Goal: Task Accomplishment & Management: Manage account settings

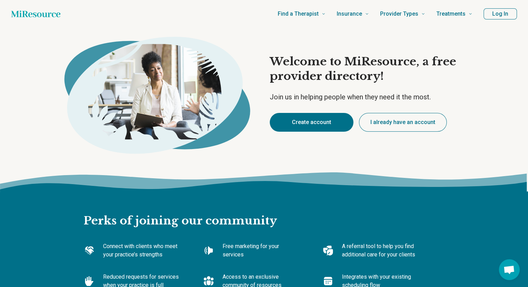
click at [322, 121] on button "Create account" at bounding box center [312, 122] width 84 height 19
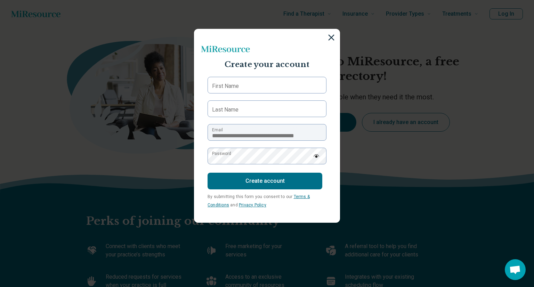
type textarea "*"
click at [332, 38] on img at bounding box center [331, 38] width 8 height 8
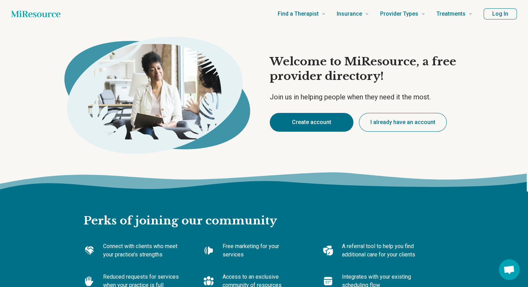
click at [386, 124] on button "I already have an account" at bounding box center [403, 122] width 88 height 19
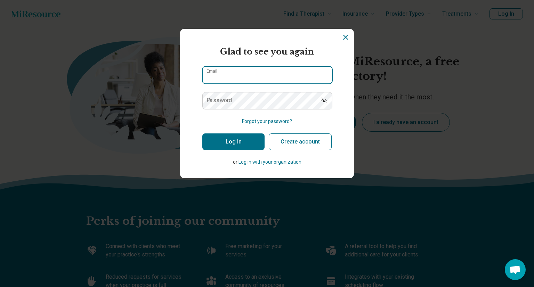
click at [245, 75] on input "Email" at bounding box center [267, 75] width 129 height 17
type input "**********"
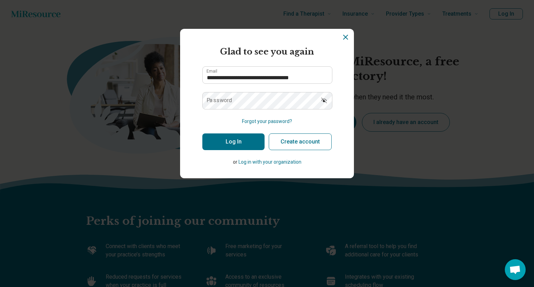
click at [270, 120] on button "Forgot your password?" at bounding box center [267, 121] width 50 height 7
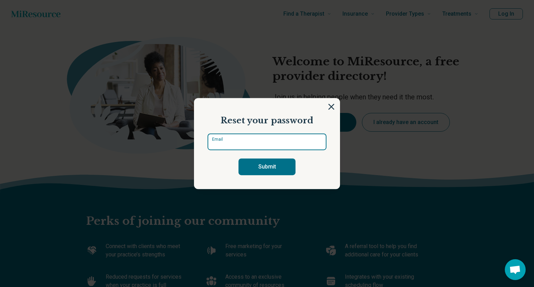
click at [228, 139] on input "Email" at bounding box center [266, 141] width 119 height 17
type input "**********"
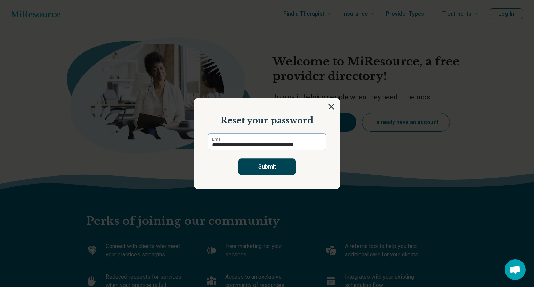
click at [283, 171] on button "Submit" at bounding box center [266, 166] width 57 height 17
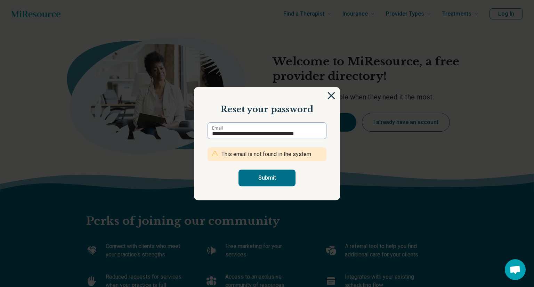
click at [331, 97] on img at bounding box center [331, 96] width 8 height 8
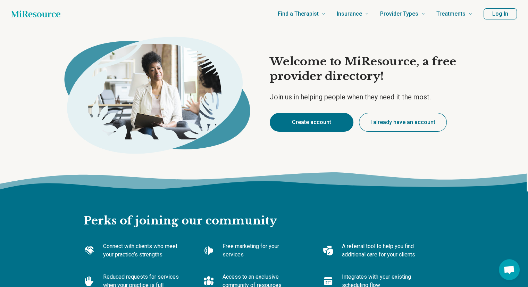
click at [327, 118] on button "Create account" at bounding box center [312, 122] width 84 height 19
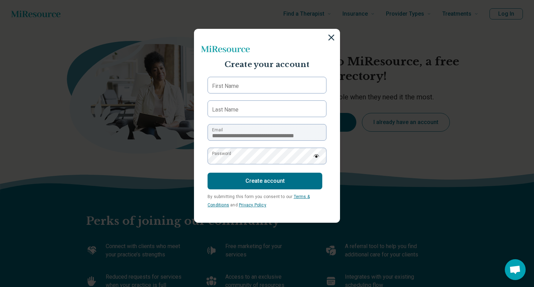
click at [234, 88] on label "First Name" at bounding box center [225, 86] width 27 height 8
click at [234, 88] on input "First Name" at bounding box center [266, 85] width 119 height 17
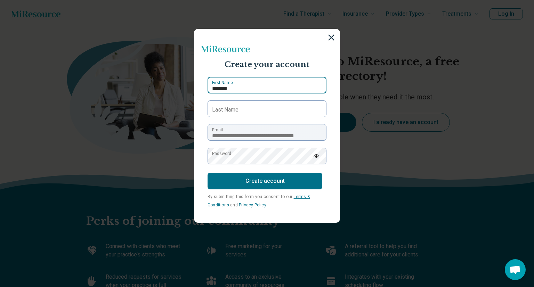
type input "******"
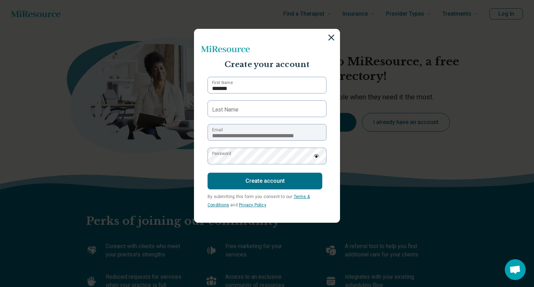
click at [229, 109] on label "Last Name" at bounding box center [225, 110] width 26 height 8
click at [229, 109] on input "Last Name" at bounding box center [266, 108] width 119 height 17
type input "******"
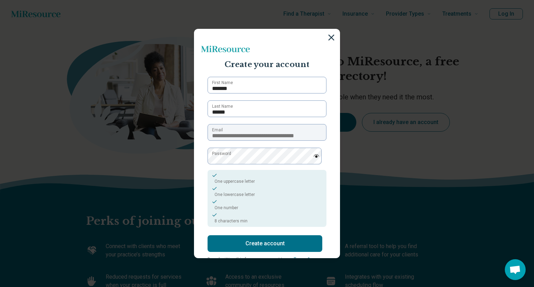
click at [256, 243] on button "Create account" at bounding box center [264, 243] width 115 height 17
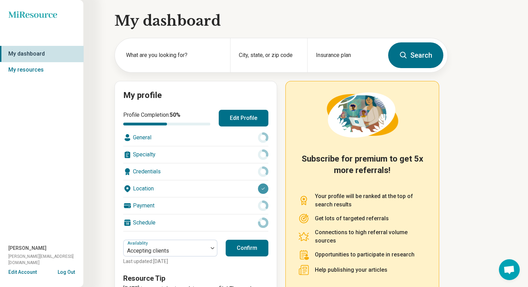
click at [239, 116] on button "Edit Profile" at bounding box center [244, 118] width 50 height 17
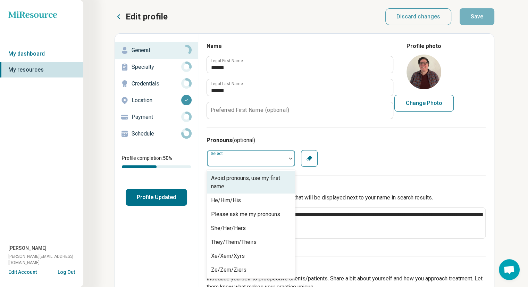
click at [285, 164] on div at bounding box center [246, 158] width 79 height 14
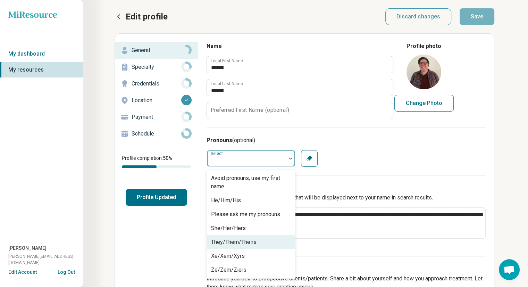
click at [279, 239] on div "They/Them/Theirs" at bounding box center [251, 242] width 88 height 14
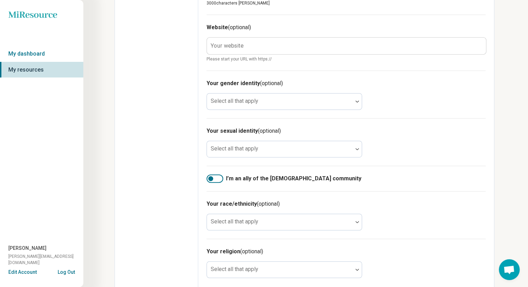
scroll to position [347, 0]
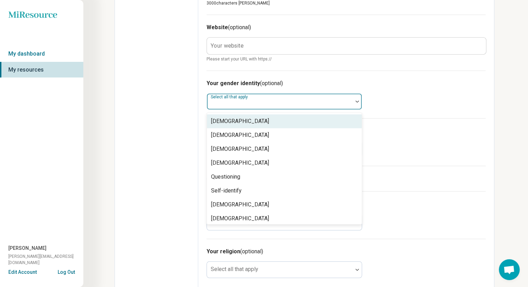
click at [353, 104] on div at bounding box center [280, 101] width 146 height 15
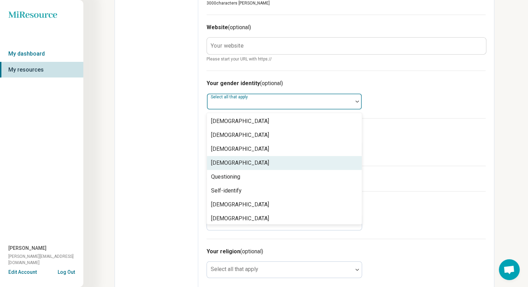
click at [356, 164] on div "[DEMOGRAPHIC_DATA]" at bounding box center [284, 163] width 155 height 14
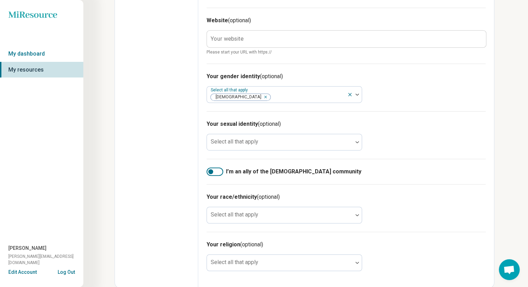
click at [215, 170] on div at bounding box center [215, 171] width 17 height 8
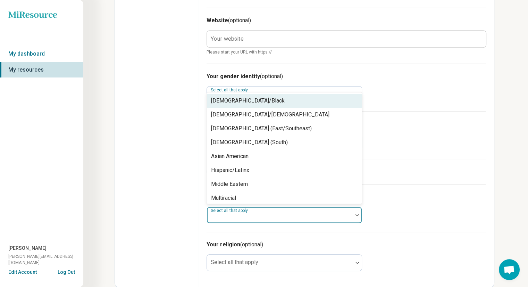
click at [266, 220] on div at bounding box center [280, 218] width 140 height 10
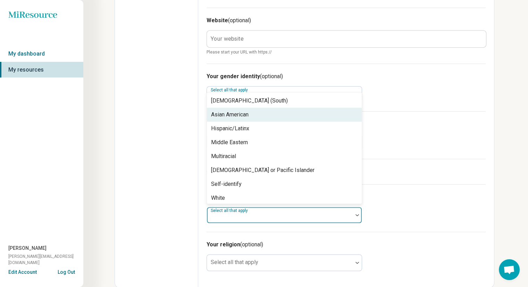
scroll to position [44, 0]
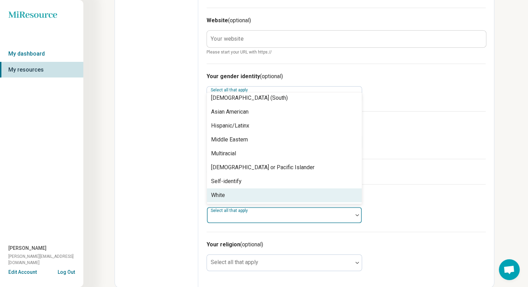
click at [264, 197] on div "White" at bounding box center [284, 195] width 155 height 14
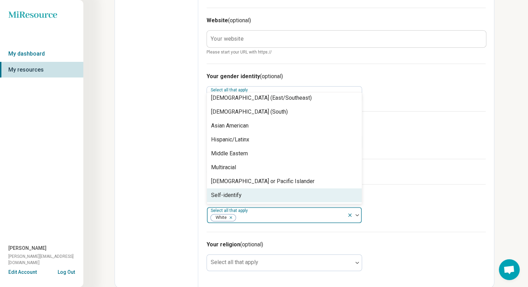
scroll to position [31, 0]
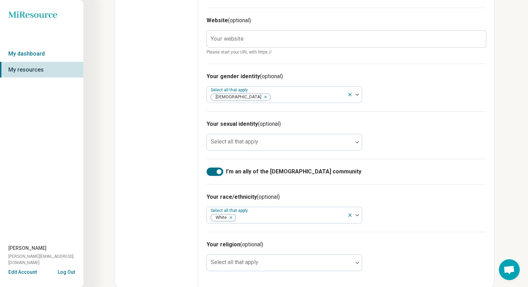
click at [445, 201] on div "Your race/ethnicity (optional) Select all that apply White" at bounding box center [346, 208] width 279 height 48
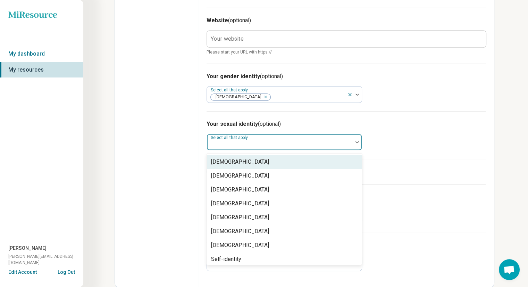
click at [354, 142] on div at bounding box center [357, 142] width 9 height 2
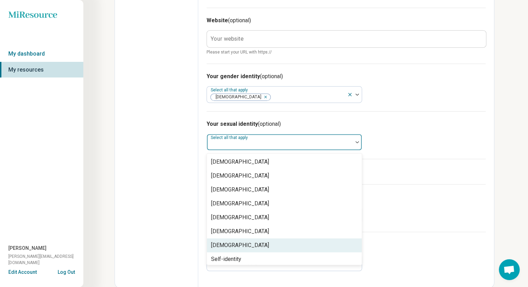
click at [344, 241] on div "[DEMOGRAPHIC_DATA]" at bounding box center [284, 245] width 155 height 14
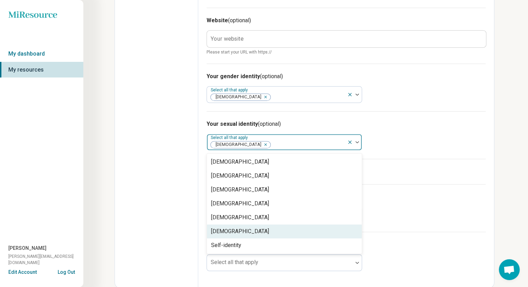
click at [485, 164] on div "I’m an ally of the [DEMOGRAPHIC_DATA] community" at bounding box center [346, 171] width 279 height 25
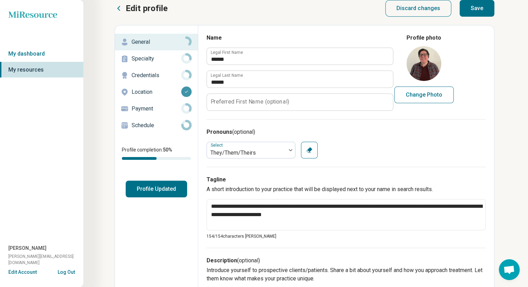
scroll to position [0, 0]
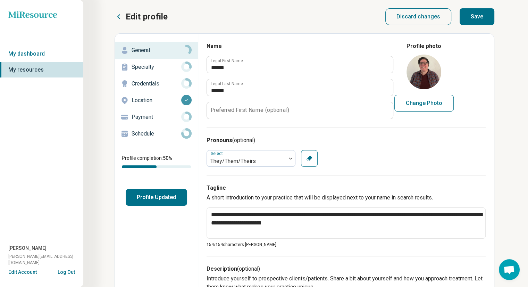
click at [149, 68] on p "Specialty" at bounding box center [157, 67] width 50 height 8
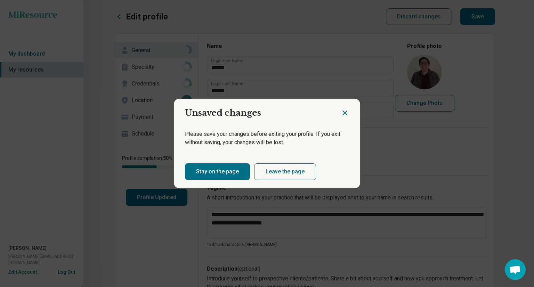
click at [346, 112] on icon "Close dialog" at bounding box center [344, 113] width 8 height 8
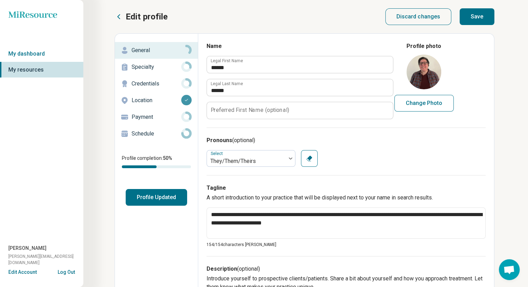
click at [468, 20] on button "Save" at bounding box center [477, 16] width 35 height 17
click at [146, 68] on p "Specialty" at bounding box center [157, 67] width 50 height 8
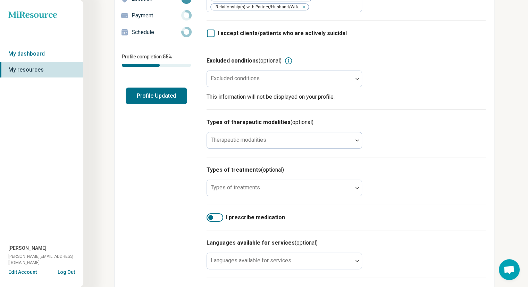
scroll to position [102, 0]
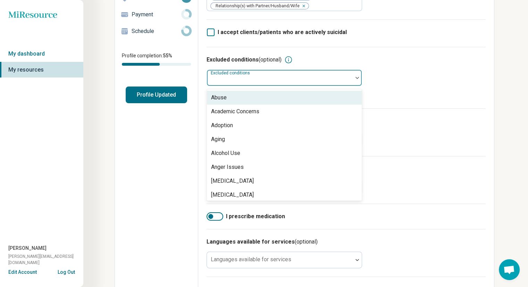
click at [362, 83] on div at bounding box center [357, 78] width 9 height 16
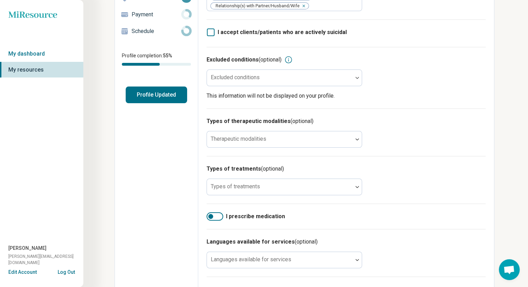
click at [404, 82] on div "Excluded conditions (optional) Excluded conditions This information will not be…" at bounding box center [346, 77] width 279 height 61
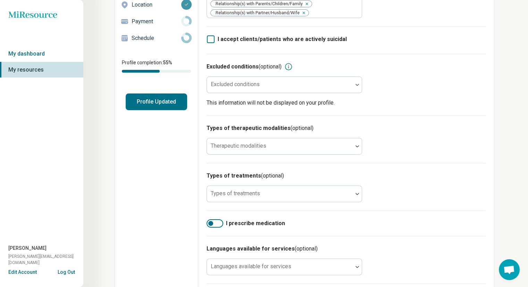
scroll to position [96, 0]
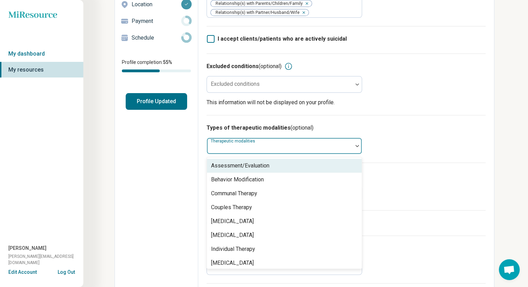
click at [352, 149] on div at bounding box center [280, 145] width 146 height 15
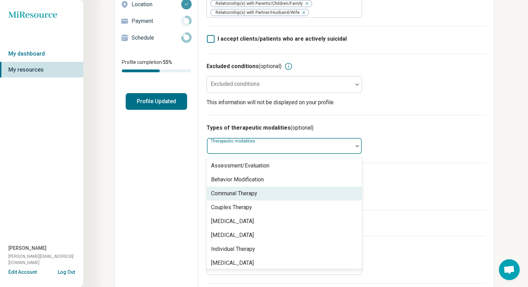
scroll to position [3, 0]
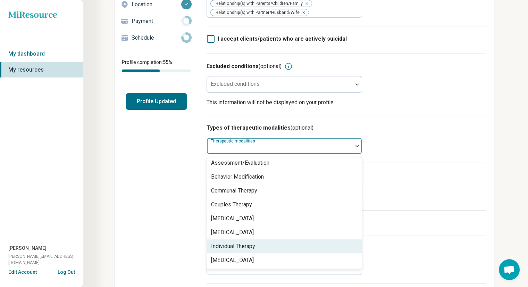
click at [342, 244] on div "Individual Therapy" at bounding box center [284, 246] width 155 height 14
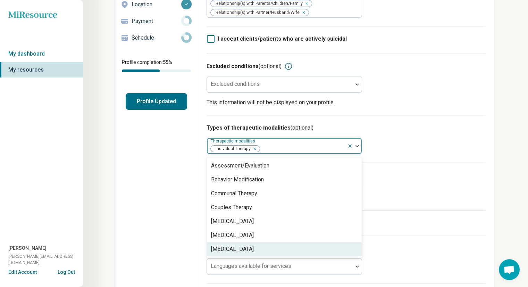
scroll to position [0, 0]
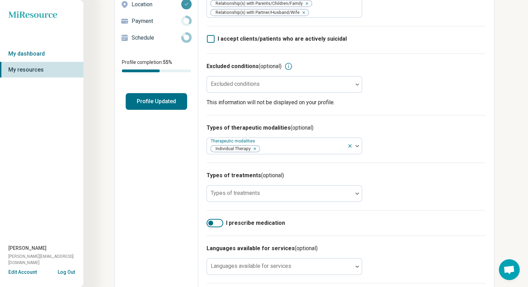
click at [440, 168] on div "Types of treatments (optional) Types of treatments" at bounding box center [346, 187] width 279 height 48
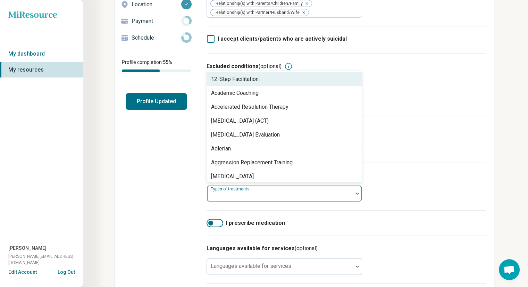
click at [354, 198] on div at bounding box center [357, 194] width 9 height 16
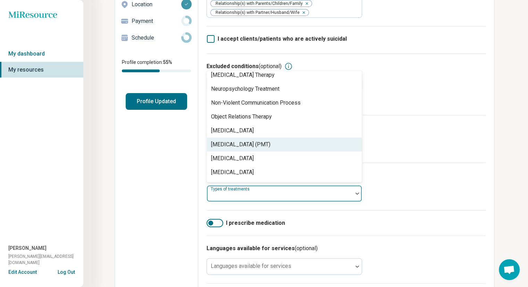
scroll to position [1005, 0]
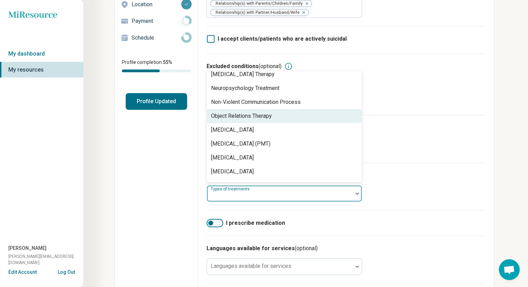
click at [274, 113] on div "Object Relations Therapy" at bounding box center [284, 116] width 155 height 14
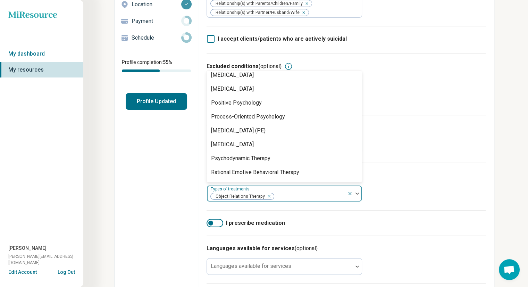
scroll to position [1076, 0]
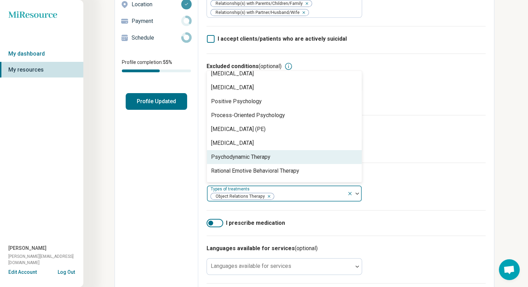
click at [291, 159] on div "Psychodynamic Therapy" at bounding box center [284, 157] width 155 height 14
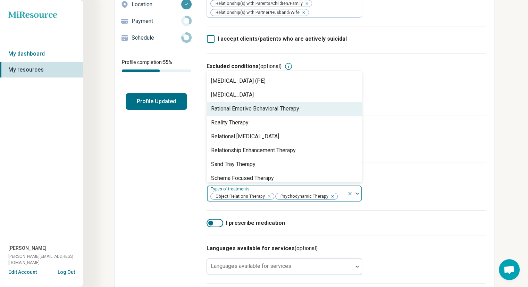
scroll to position [1126, 0]
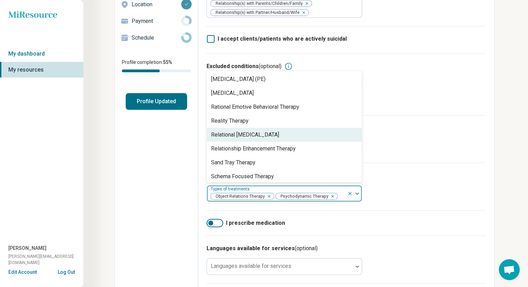
click at [273, 135] on div "Relational [MEDICAL_DATA]" at bounding box center [245, 135] width 68 height 8
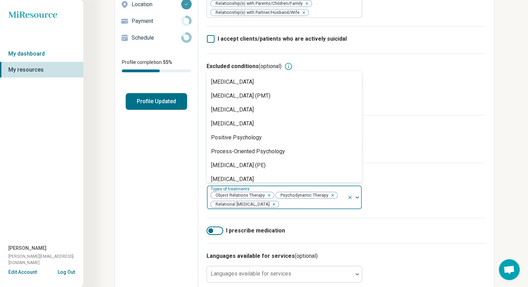
scroll to position [1037, 0]
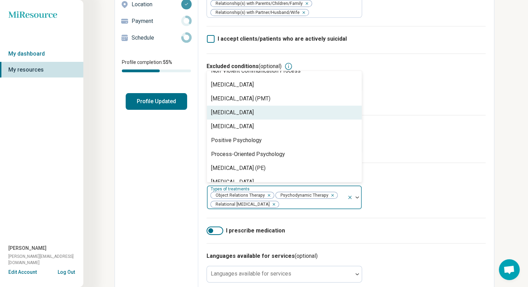
click at [301, 117] on div "[MEDICAL_DATA]" at bounding box center [284, 113] width 155 height 14
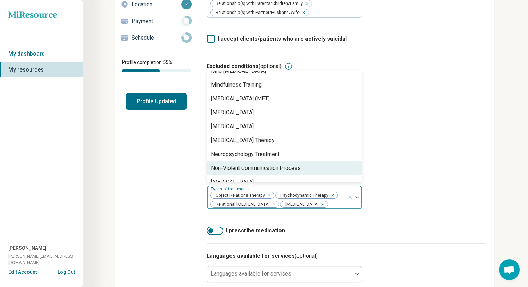
scroll to position [944, 0]
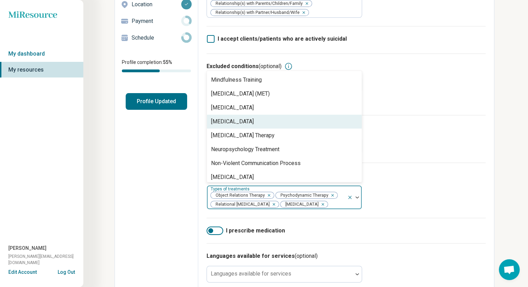
click at [292, 125] on div "[MEDICAL_DATA]" at bounding box center [284, 122] width 155 height 14
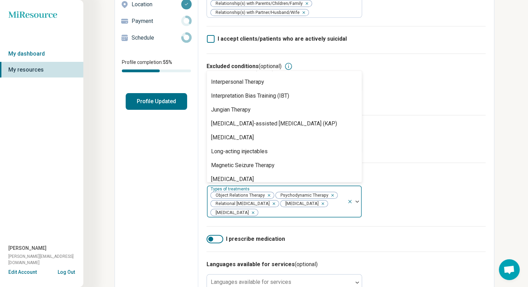
scroll to position [803, 0]
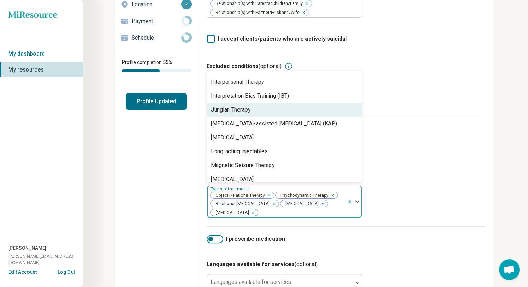
click at [284, 114] on div "Jungian Therapy" at bounding box center [284, 110] width 155 height 14
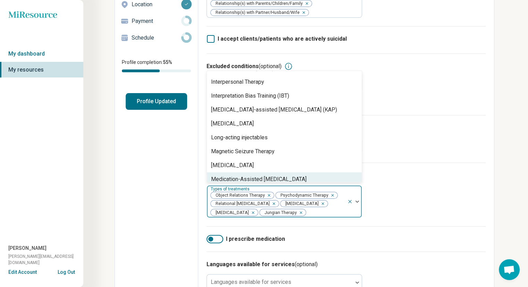
click at [301, 213] on icon "Remove [object Object]" at bounding box center [299, 212] width 5 height 5
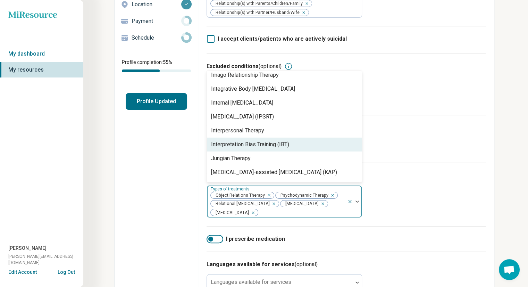
scroll to position [754, 0]
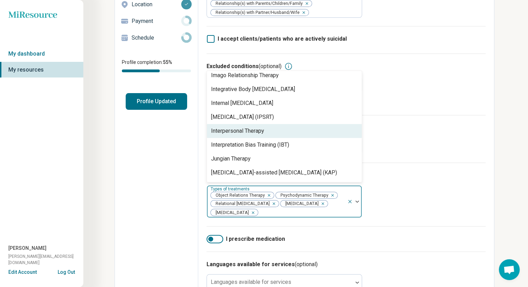
click at [250, 132] on div "Interpersonal Therapy" at bounding box center [237, 131] width 53 height 8
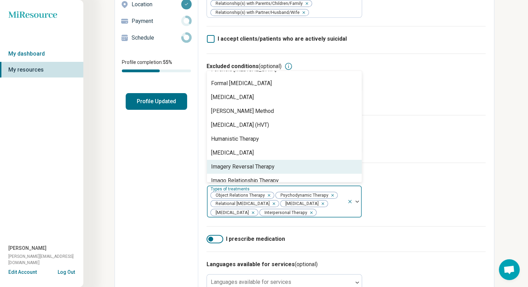
scroll to position [648, 0]
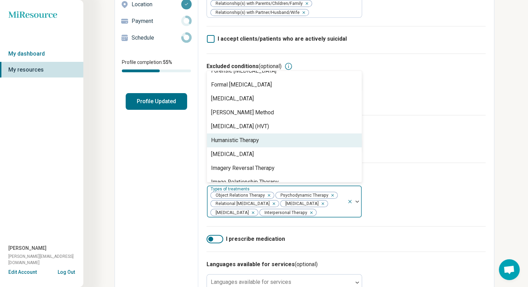
click at [257, 142] on div "Humanistic Therapy" at bounding box center [235, 140] width 48 height 8
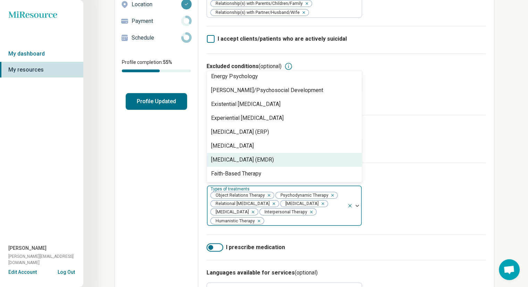
scroll to position [503, 0]
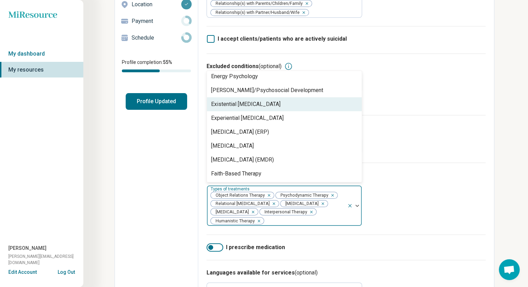
click at [296, 102] on div "Existential [MEDICAL_DATA]" at bounding box center [284, 104] width 155 height 14
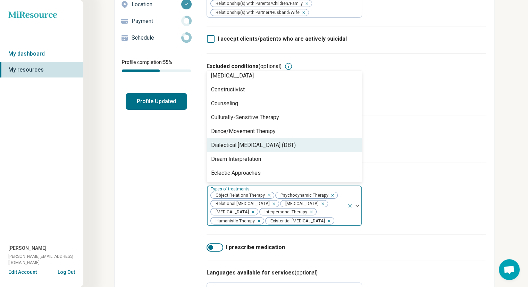
scroll to position [374, 0]
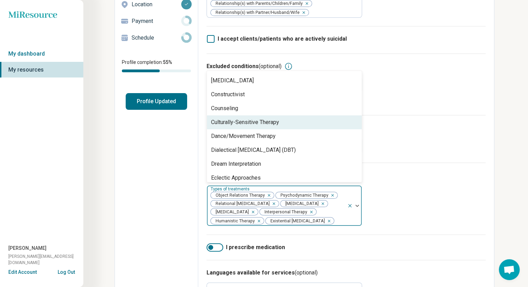
click at [266, 123] on div "Culturally-Sensitive Therapy" at bounding box center [245, 122] width 68 height 8
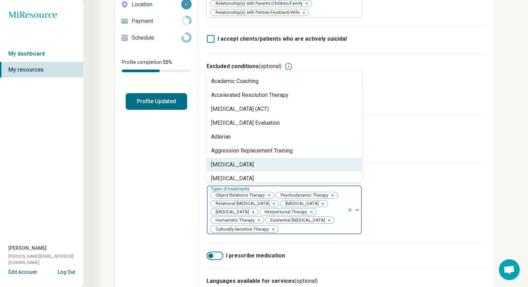
scroll to position [0, 0]
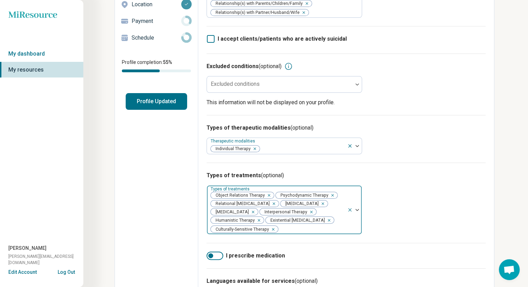
click at [436, 164] on div "Types of treatments (optional) Types of treatments Object Relations Therapy Psy…" at bounding box center [346, 203] width 279 height 80
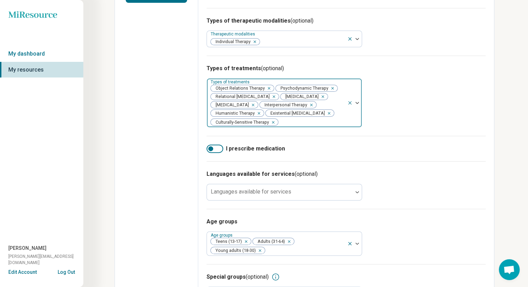
scroll to position [238, 0]
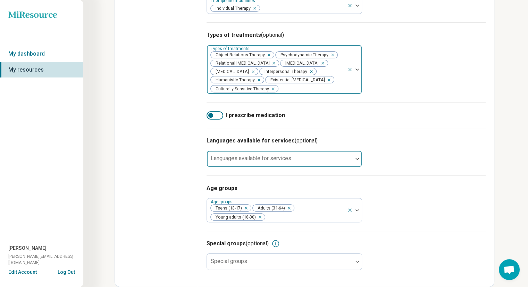
click at [351, 160] on div at bounding box center [280, 158] width 146 height 15
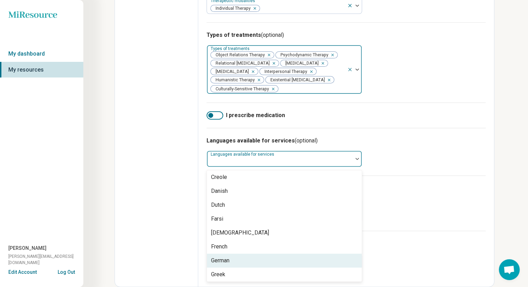
scroll to position [124, 0]
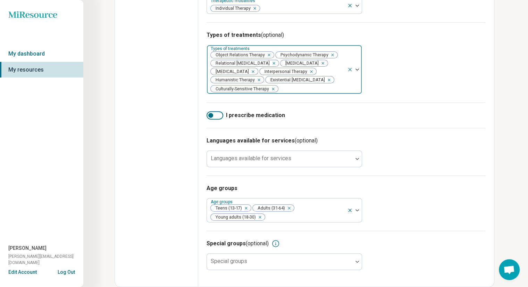
click at [493, 187] on div "Areas of expertise Areas of expertise Sexual Identity Gender Identity Trauma Ra…" at bounding box center [346, 41] width 296 height 489
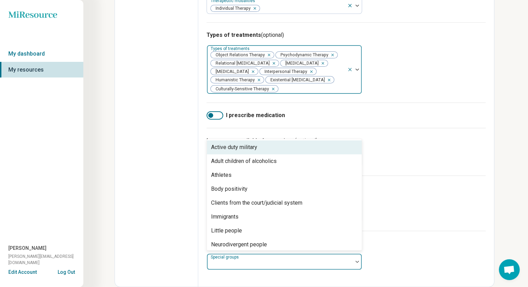
click at [340, 257] on div at bounding box center [280, 261] width 146 height 15
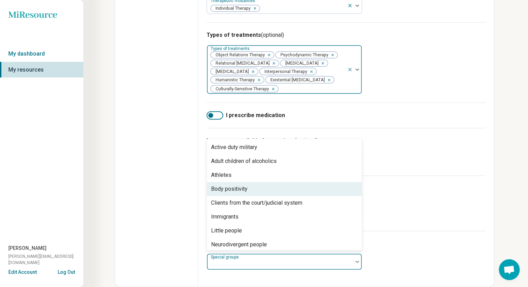
click at [307, 192] on div "Body positivity" at bounding box center [284, 189] width 155 height 14
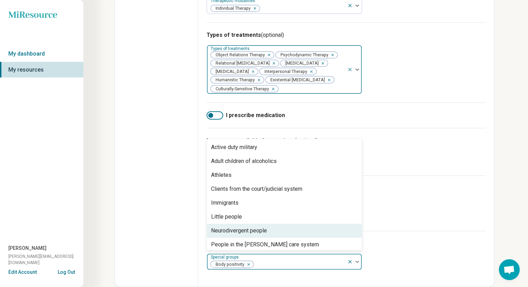
click at [288, 235] on div "Neurodivergent people" at bounding box center [284, 231] width 155 height 14
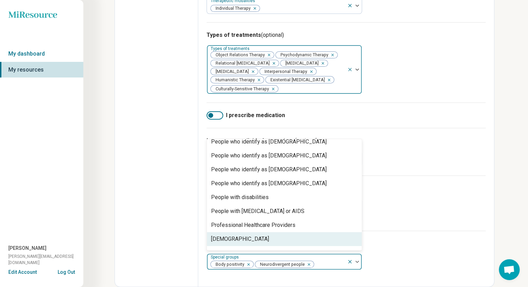
scroll to position [183, 0]
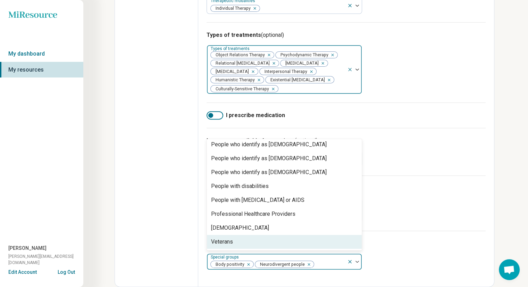
click at [307, 263] on icon "Remove [object Object]" at bounding box center [307, 264] width 5 height 5
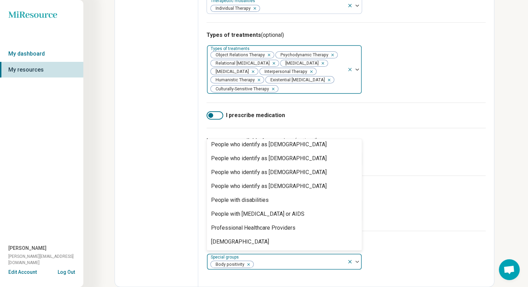
scroll to position [197, 0]
click at [248, 265] on icon "Remove [object Object]" at bounding box center [247, 264] width 5 height 5
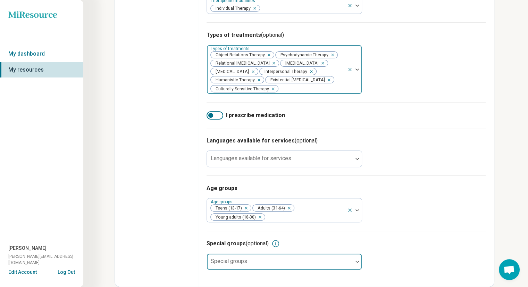
click at [431, 238] on div "Special groups (optional) Special groups" at bounding box center [346, 255] width 279 height 48
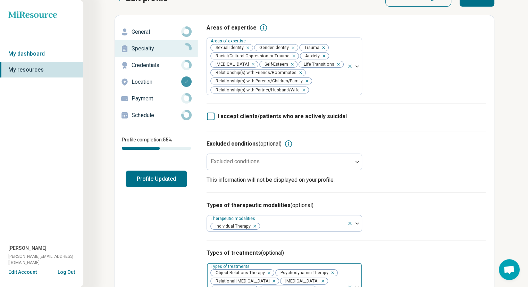
scroll to position [0, 0]
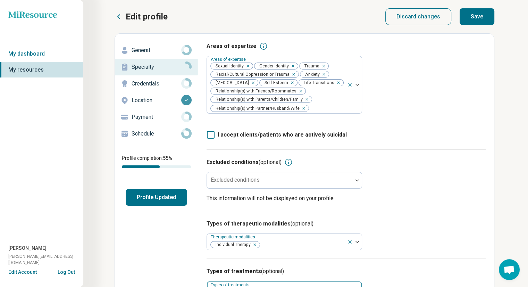
click at [478, 17] on button "Save" at bounding box center [477, 16] width 35 height 17
click at [148, 87] on p "Credentials" at bounding box center [157, 84] width 50 height 8
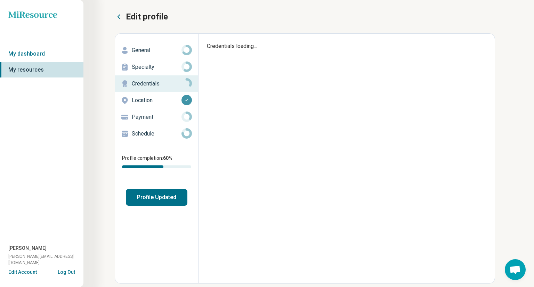
type textarea "*"
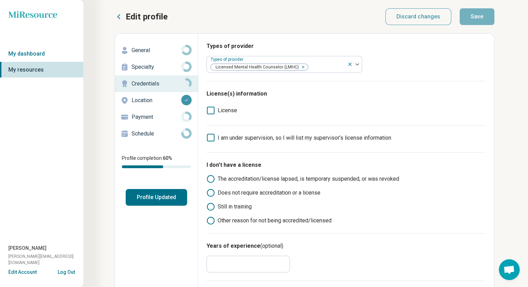
click at [136, 100] on p "Location" at bounding box center [157, 100] width 50 height 8
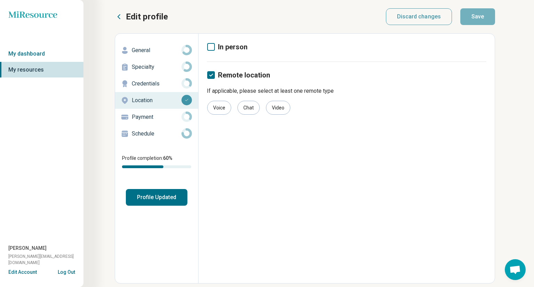
click at [139, 116] on p "Payment" at bounding box center [157, 117] width 50 height 8
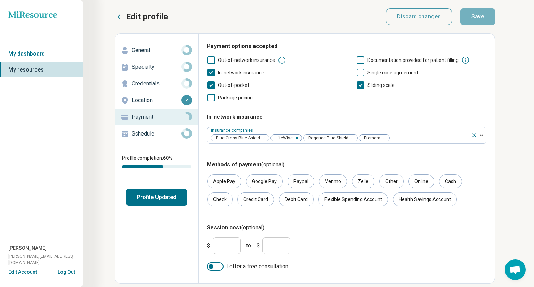
click at [140, 130] on p "Schedule" at bounding box center [157, 134] width 50 height 8
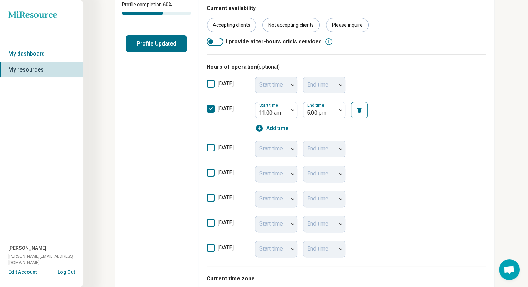
scroll to position [154, 0]
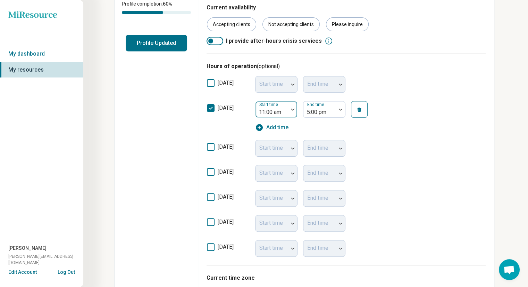
click at [293, 112] on div at bounding box center [292, 109] width 9 height 16
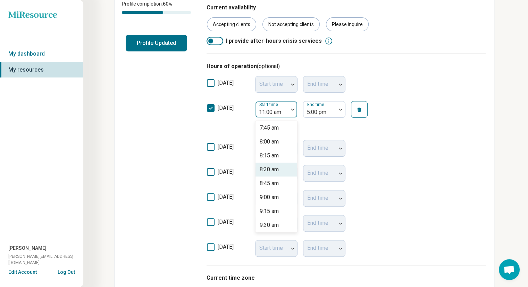
scroll to position [431, 0]
click at [279, 141] on div "8:00 am" at bounding box center [269, 143] width 19 height 8
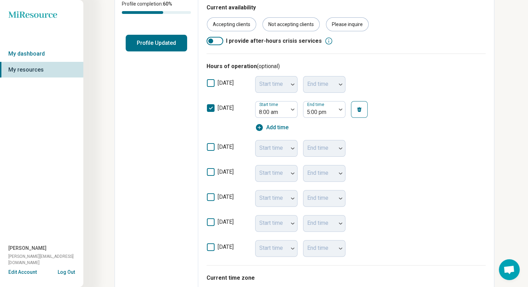
click at [163, 163] on div "Edit profile General Specialty Credentials Location Payment Schedule Profile co…" at bounding box center [156, 140] width 83 height 523
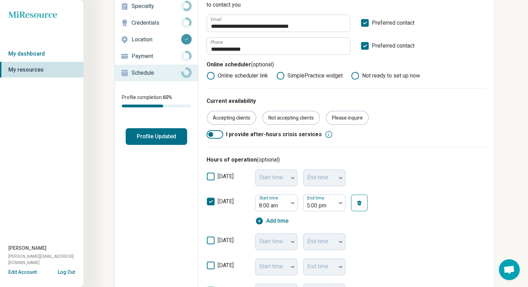
scroll to position [0, 0]
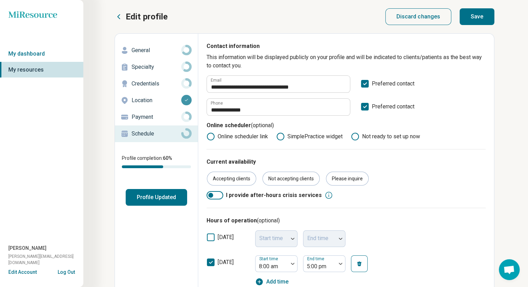
click at [482, 15] on button "Save" at bounding box center [477, 16] width 35 height 17
click at [31, 56] on link "My dashboard" at bounding box center [41, 54] width 83 height 16
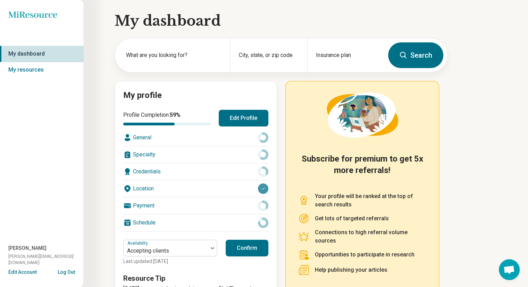
scroll to position [17, 0]
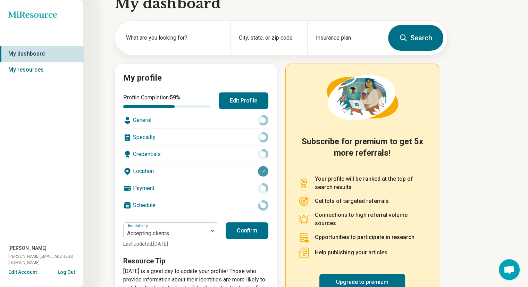
click at [40, 73] on link "My resources" at bounding box center [41, 70] width 83 height 16
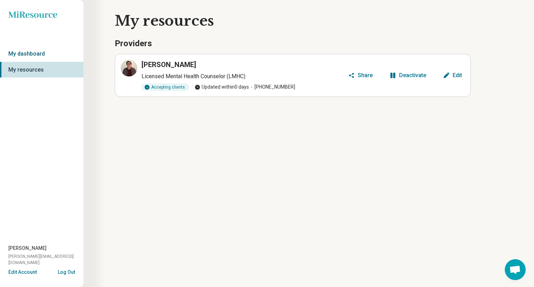
click at [21, 49] on link "My dashboard" at bounding box center [41, 54] width 83 height 16
